Goal: Complete application form

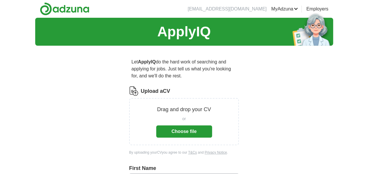
click at [180, 125] on button "Choose file" at bounding box center [184, 131] width 56 height 12
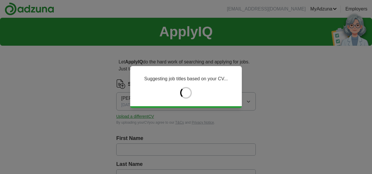
type input "********"
type input "******"
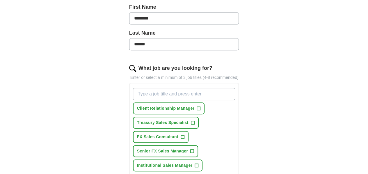
scroll to position [145, 0]
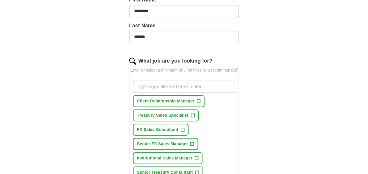
click at [191, 142] on span "+" at bounding box center [192, 144] width 3 height 5
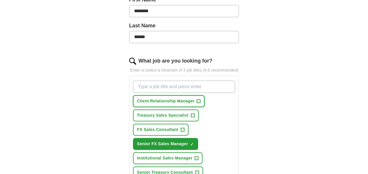
click at [197, 99] on span "+" at bounding box center [198, 101] width 3 height 5
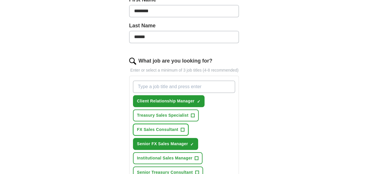
click at [188, 124] on button "FX Sales Consultant +" at bounding box center [161, 130] width 56 height 12
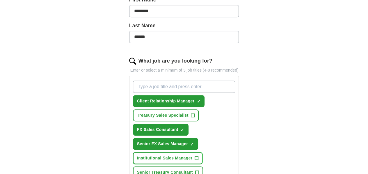
click at [195, 156] on span "+" at bounding box center [197, 158] width 4 height 4
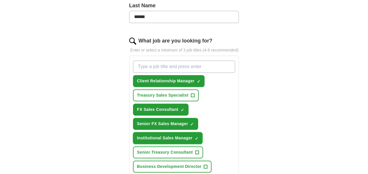
scroll to position [175, 0]
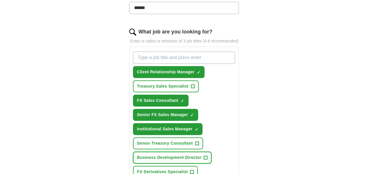
click at [204, 155] on span "+" at bounding box center [205, 157] width 3 height 5
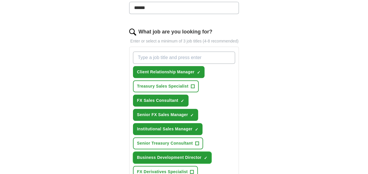
scroll to position [204, 0]
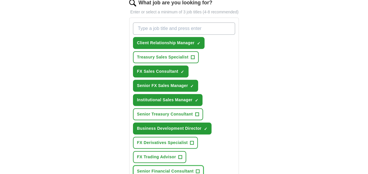
click at [180, 165] on button "Senior Financial Consultant +" at bounding box center [168, 171] width 71 height 12
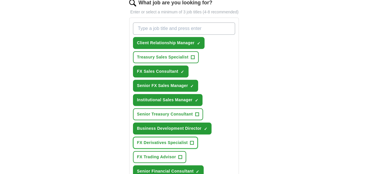
click at [169, 140] on span "FX Derivatives Specialist" at bounding box center [162, 143] width 51 height 6
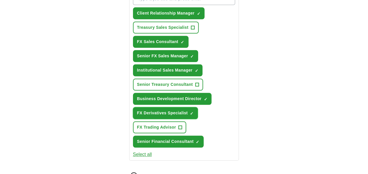
scroll to position [262, 0]
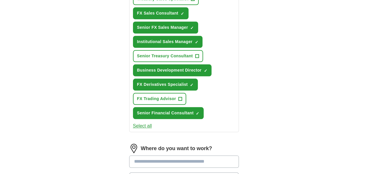
click at [169, 155] on input at bounding box center [184, 161] width 110 height 12
type input "******"
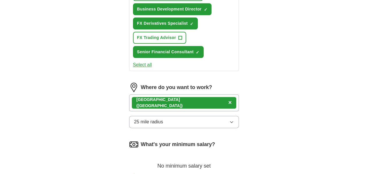
scroll to position [378, 0]
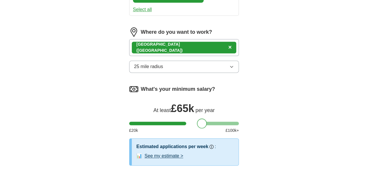
drag, startPoint x: 127, startPoint y: 86, endPoint x: 195, endPoint y: 87, distance: 68.1
click at [197, 118] on div at bounding box center [202, 123] width 10 height 10
select select "**"
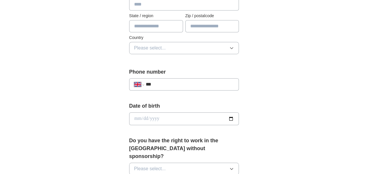
scroll to position [233, 0]
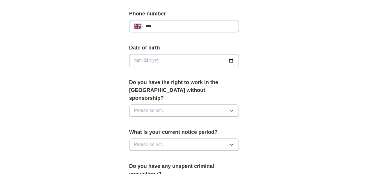
click at [161, 104] on button "Please select..." at bounding box center [184, 110] width 110 height 12
click at [148, 120] on div "Yes" at bounding box center [184, 123] width 100 height 7
click at [292, 120] on div "**********" at bounding box center [184, 57] width 298 height 544
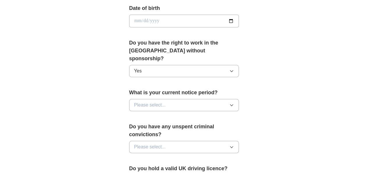
scroll to position [291, 0]
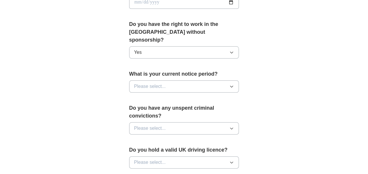
click at [232, 80] on button "Please select..." at bounding box center [184, 86] width 110 height 12
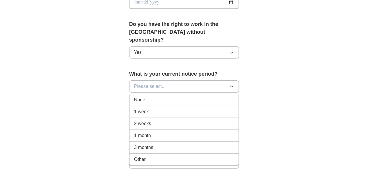
click at [177, 96] on div "None" at bounding box center [184, 99] width 100 height 7
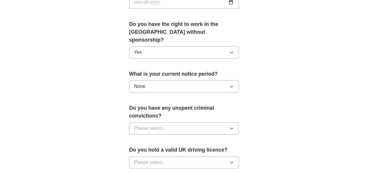
click at [239, 122] on button "Please select..." at bounding box center [184, 128] width 110 height 12
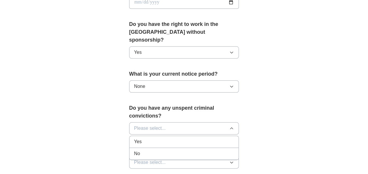
click at [183, 148] on li "No" at bounding box center [183, 154] width 109 height 12
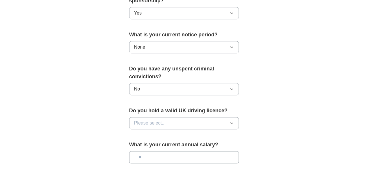
scroll to position [378, 0]
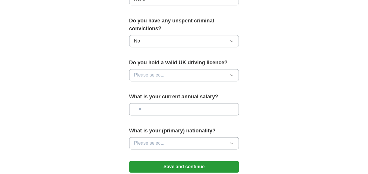
click at [211, 69] on button "Please select..." at bounding box center [184, 75] width 110 height 12
click at [151, 85] on div "Yes" at bounding box center [184, 88] width 100 height 7
click at [149, 103] on input "text" at bounding box center [184, 109] width 110 height 12
type input "*******"
click at [165, 137] on button "Please select..." at bounding box center [184, 143] width 110 height 12
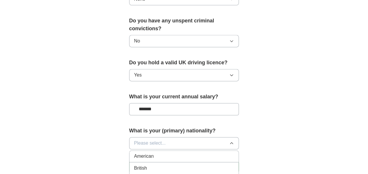
scroll to position [0, 0]
click at [194, 165] on div "British" at bounding box center [184, 168] width 100 height 7
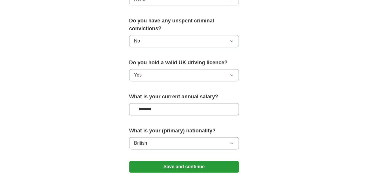
scroll to position [407, 0]
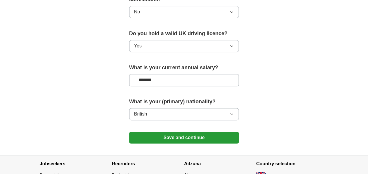
click at [216, 132] on button "Save and continue" at bounding box center [184, 138] width 110 height 12
